Goal: Use online tool/utility: Utilize a website feature to perform a specific function

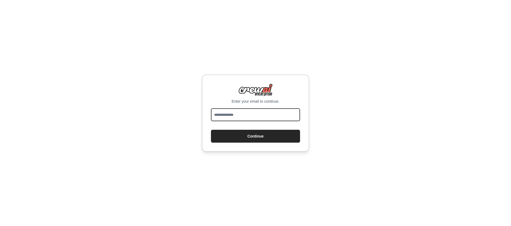
click at [255, 117] on input "email" at bounding box center [255, 115] width 89 height 13
type input "**********"
click at [211, 130] on button "Continue" at bounding box center [255, 136] width 89 height 13
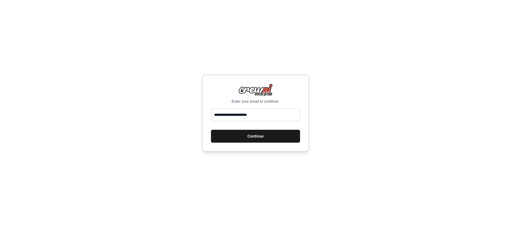
click at [257, 137] on button "Continue" at bounding box center [255, 136] width 89 height 13
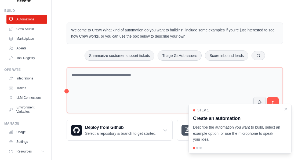
scroll to position [28, 0]
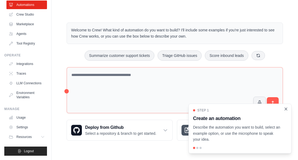
click at [287, 110] on icon "Close walkthrough" at bounding box center [286, 109] width 5 height 5
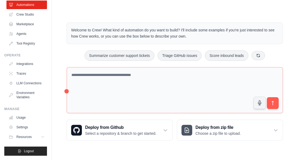
click at [277, 117] on div "Welcome to Crew! What kind of automation do you want to build? I'll include som…" at bounding box center [174, 81] width 229 height 135
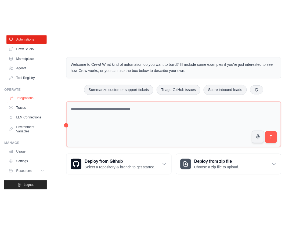
scroll to position [0, 0]
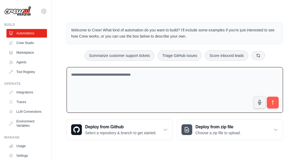
click at [103, 89] on textarea at bounding box center [175, 90] width 216 height 46
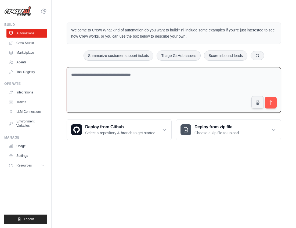
click at [109, 86] on textarea at bounding box center [174, 90] width 214 height 46
type textarea "**********"
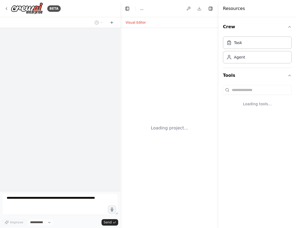
select select "****"
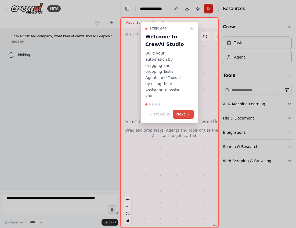
click at [182, 110] on button "Next" at bounding box center [183, 114] width 21 height 9
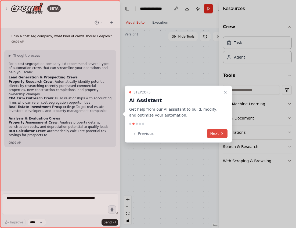
click at [219, 132] on button "Next" at bounding box center [217, 133] width 21 height 9
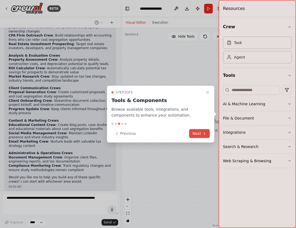
click at [202, 132] on button "Next" at bounding box center [199, 133] width 21 height 9
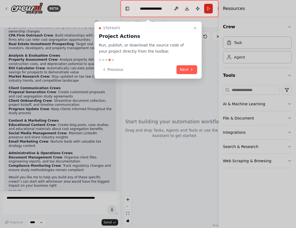
scroll to position [67, 0]
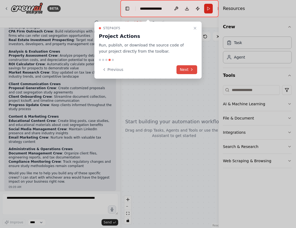
click at [192, 70] on icon at bounding box center [192, 69] width 4 height 4
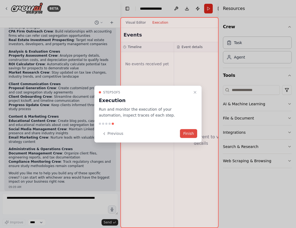
click at [193, 132] on button "Finish" at bounding box center [188, 133] width 17 height 9
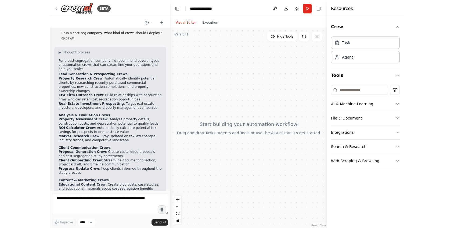
scroll to position [0, 0]
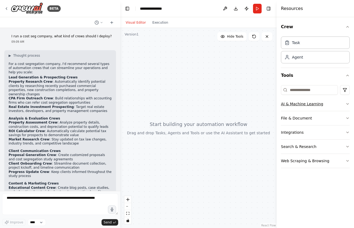
click at [296, 107] on button "AI & Machine Learning" at bounding box center [315, 104] width 69 height 14
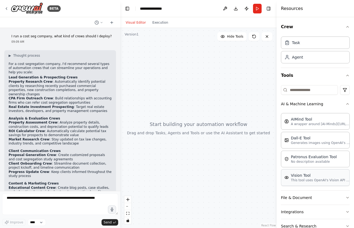
click at [296, 182] on p "This tool uses OpenAI's Vision API to describe the contents of an image." at bounding box center [320, 180] width 59 height 4
click at [296, 181] on p "This tool uses OpenAI's Vision API to describe the contents of an image." at bounding box center [320, 180] width 59 height 4
click at [296, 180] on p "This tool uses OpenAI's Vision API to describe the contents of an image." at bounding box center [320, 180] width 59 height 4
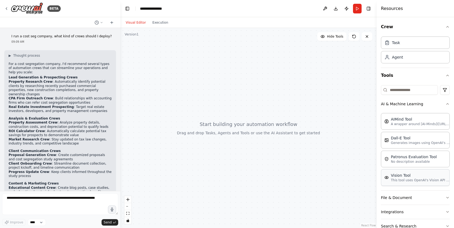
click at [296, 177] on div "Vision Tool" at bounding box center [420, 175] width 59 height 5
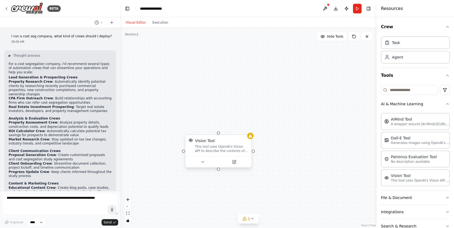
click at [240, 151] on div "This tool uses OpenAI's Vision API to describe the contents of an image." at bounding box center [221, 149] width 53 height 9
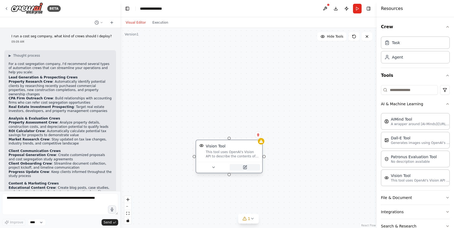
drag, startPoint x: 252, startPoint y: 168, endPoint x: 259, endPoint y: 171, distance: 7.6
click at [259, 171] on div "Vision Tool This tool uses OpenAI's Vision API to describe the contents of an i…" at bounding box center [229, 158] width 67 height 34
click at [258, 136] on icon at bounding box center [258, 134] width 2 height 3
click at [245, 131] on div "Confirm" at bounding box center [242, 134] width 19 height 7
click at [244, 135] on button "Confirm" at bounding box center [242, 135] width 19 height 6
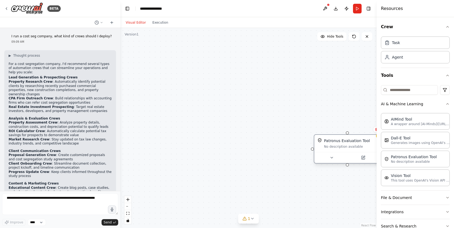
drag, startPoint x: 342, startPoint y: 143, endPoint x: 226, endPoint y: 124, distance: 118.2
click at [296, 138] on div "Patronus Evaluation Tool No description available" at bounding box center [350, 143] width 53 height 11
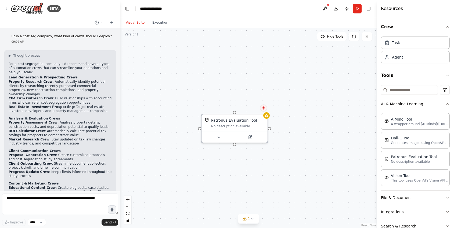
click at [263, 107] on icon at bounding box center [263, 108] width 2 height 3
click at [261, 109] on button at bounding box center [263, 107] width 7 height 7
click at [296, 102] on div "Patronus Evaluation Tool No description available" at bounding box center [248, 128] width 256 height 200
click at [250, 120] on div "Patronus Evaluation Tool" at bounding box center [234, 119] width 46 height 5
click at [263, 110] on button at bounding box center [263, 107] width 7 height 7
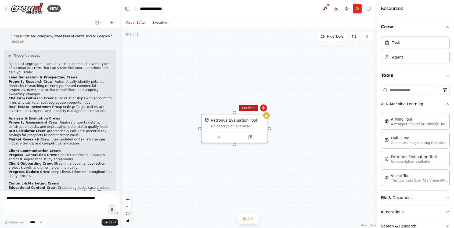
click at [248, 109] on button "Confirm" at bounding box center [248, 108] width 19 height 6
